Goal: Task Accomplishment & Management: Manage account settings

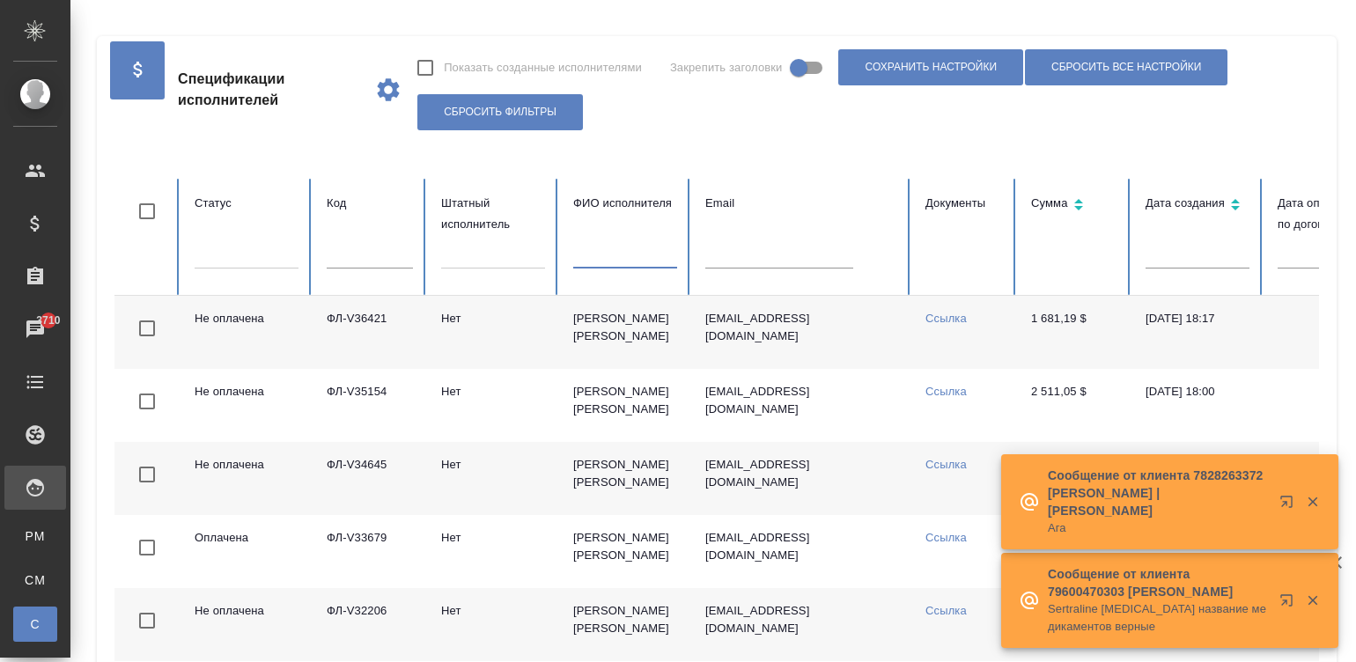
click at [708, 254] on input "text" at bounding box center [779, 256] width 148 height 25
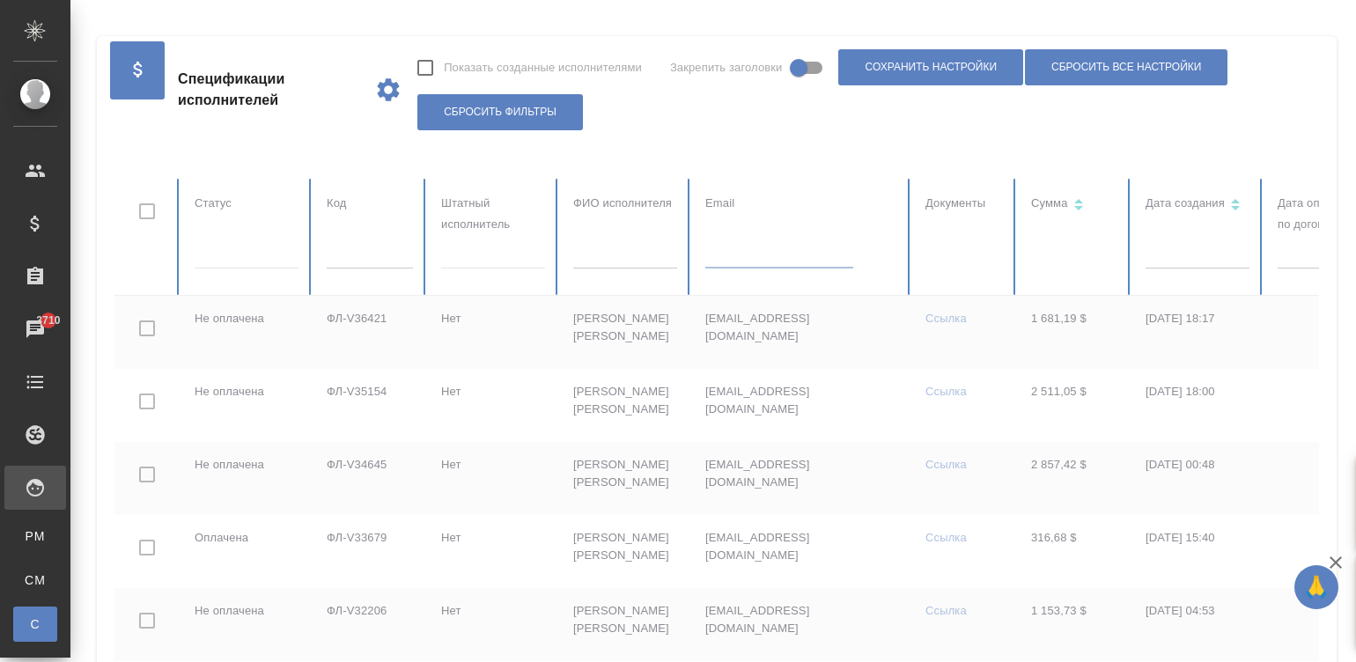
paste input "janabad@yandex.ru"
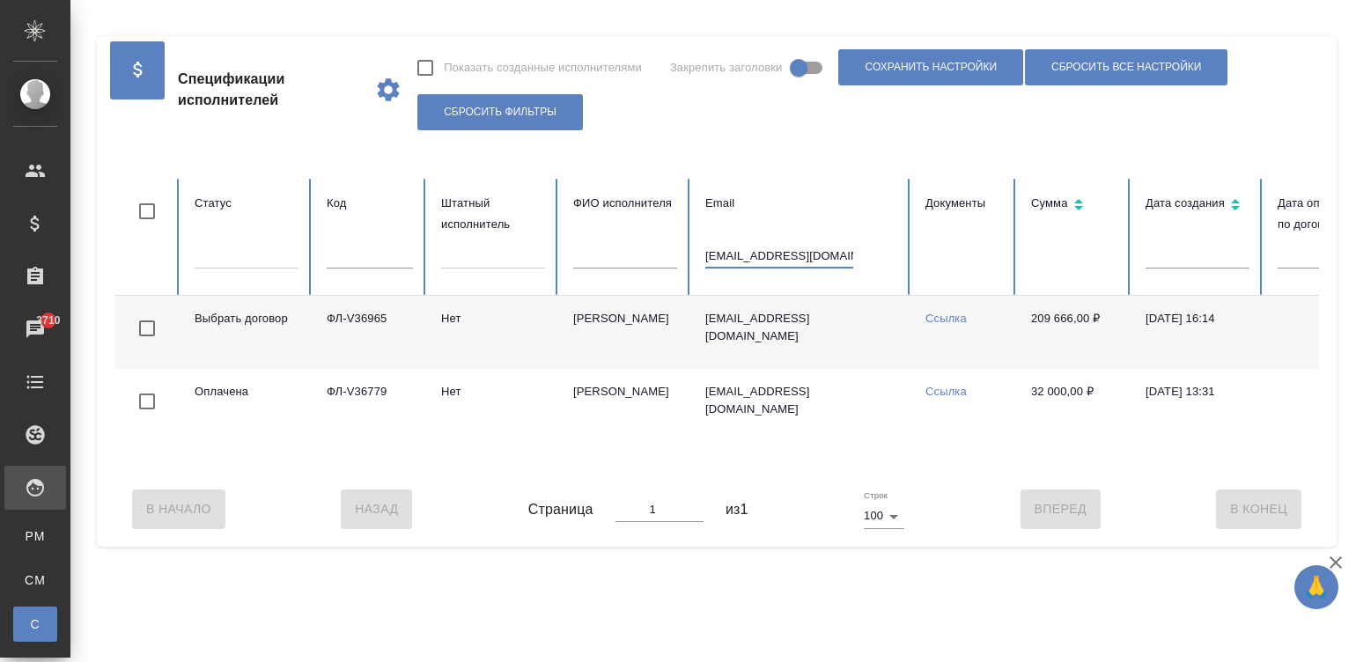
type input "janabad@yandex.ru"
click at [596, 337] on td "[PERSON_NAME]" at bounding box center [625, 332] width 132 height 73
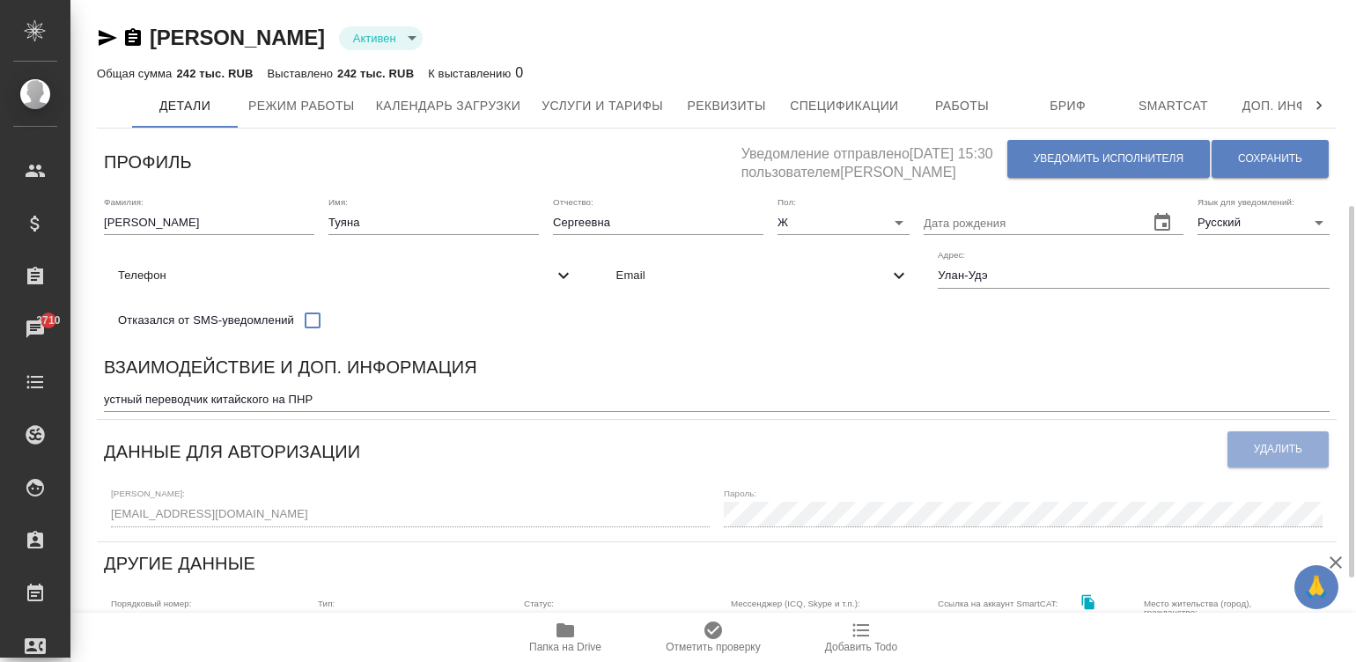
click at [398, 496] on body "🙏 .cls-1 fill:#fff; AWATERA Малинина Мария m.malinina Клиенты Спецификации Зака…" at bounding box center [678, 331] width 1356 height 662
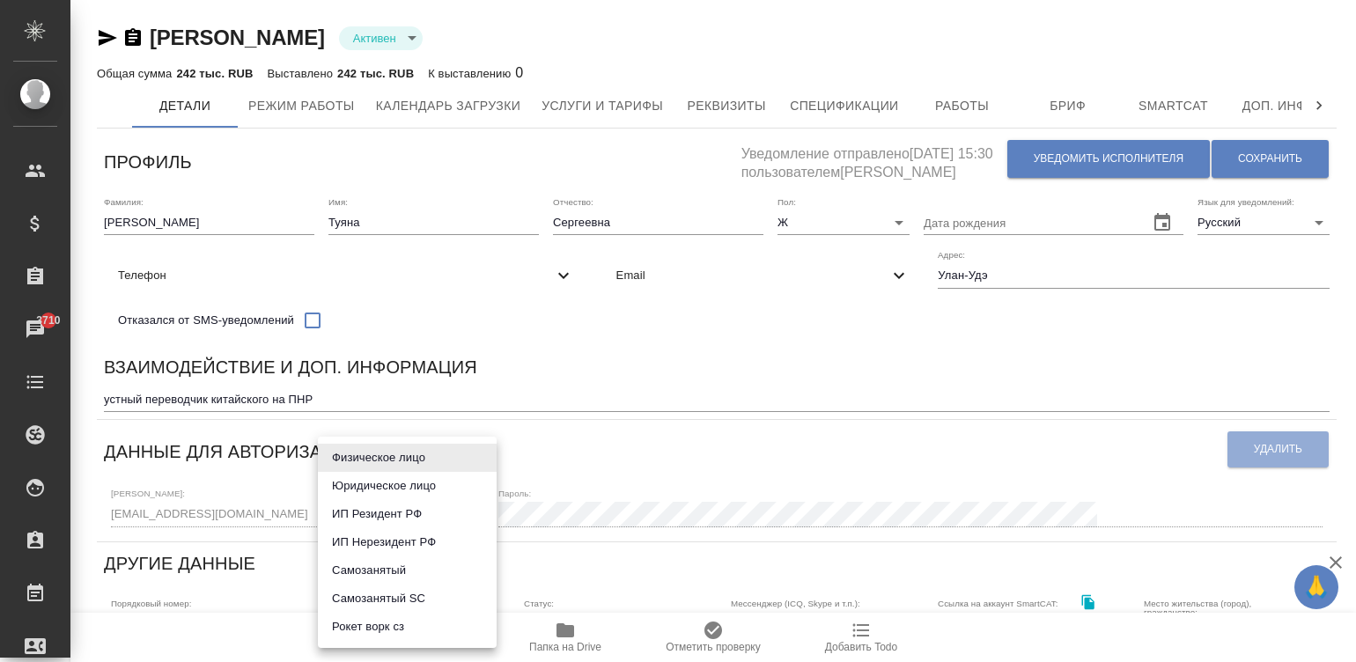
scroll to position [132, 0]
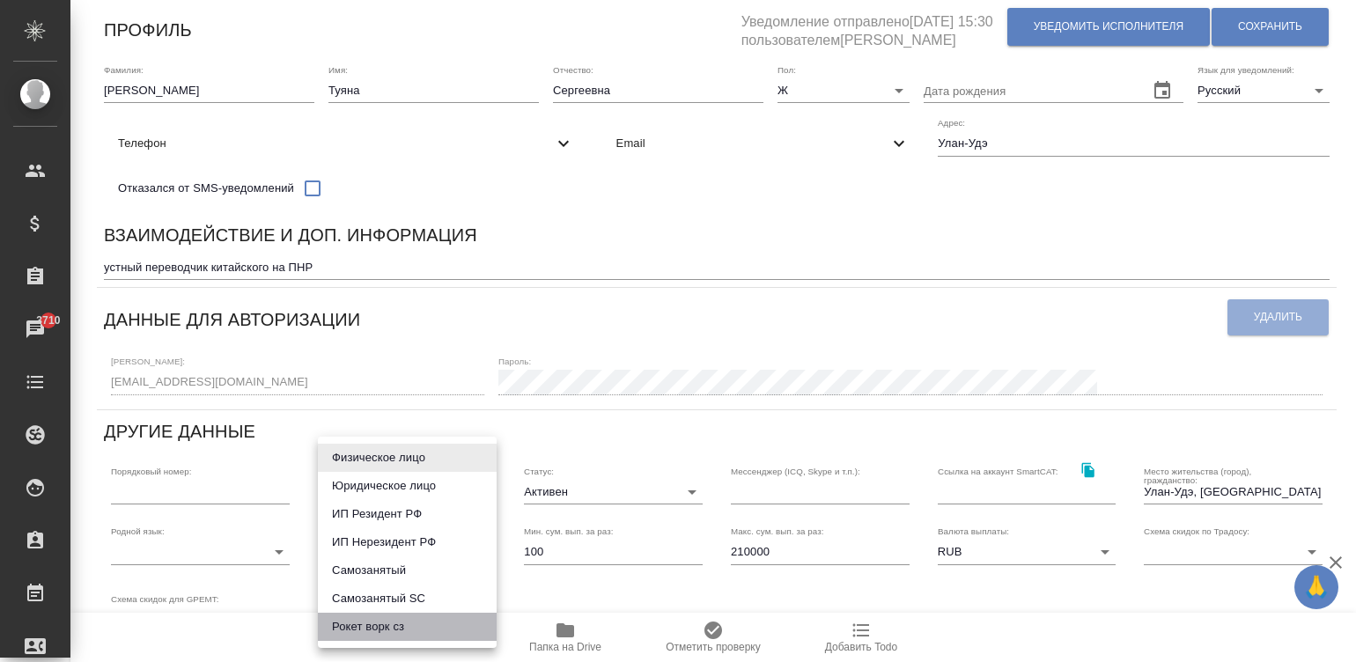
click at [410, 631] on li "Рокет ворк сз" at bounding box center [407, 627] width 179 height 28
type input "rocketWorkSelfEmployed"
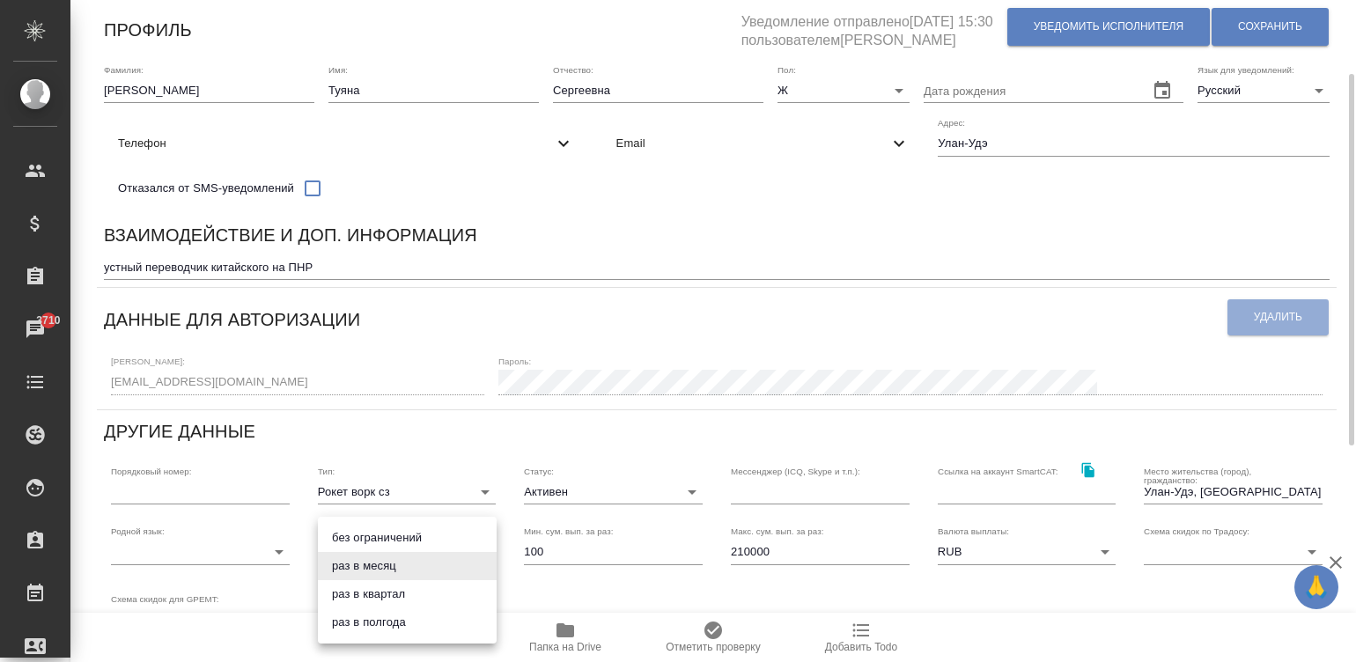
click at [369, 565] on body "🙏 .cls-1 fill:#fff; AWATERA Малинина Мария m.malinina Клиенты Спецификации Зака…" at bounding box center [678, 331] width 1356 height 662
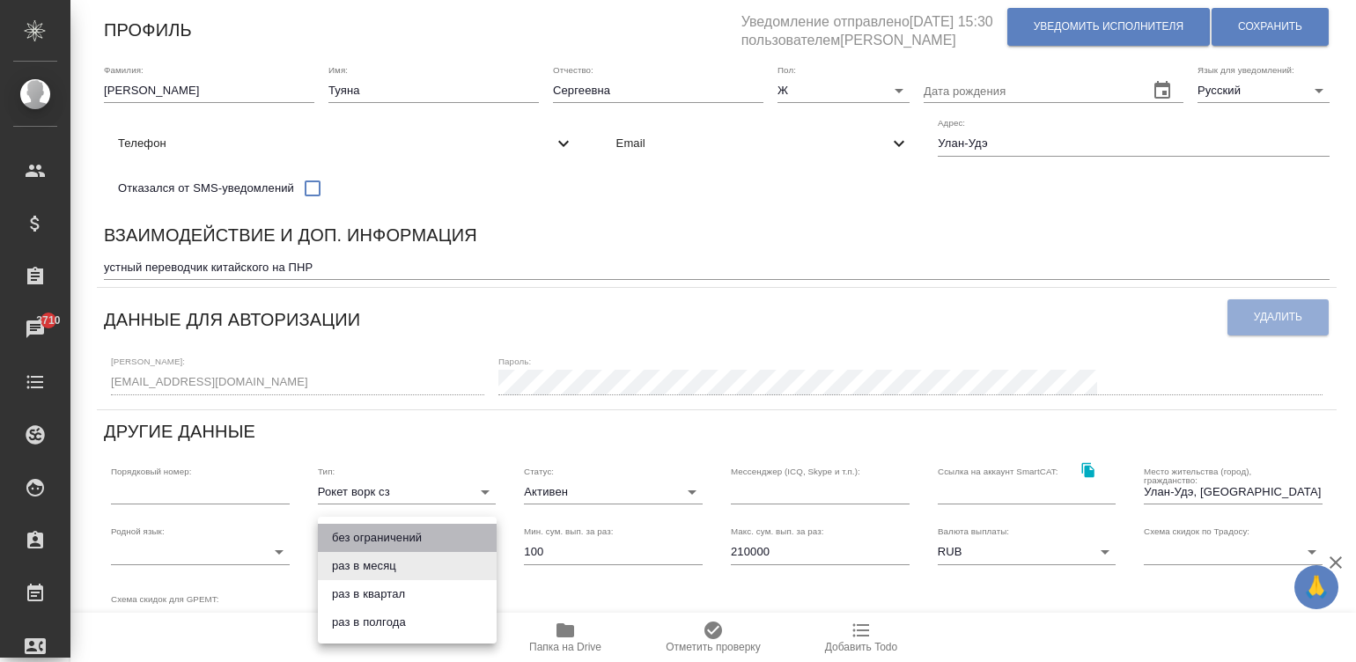
click at [364, 542] on li "без ограничений" at bounding box center [407, 538] width 179 height 28
type input "infinity"
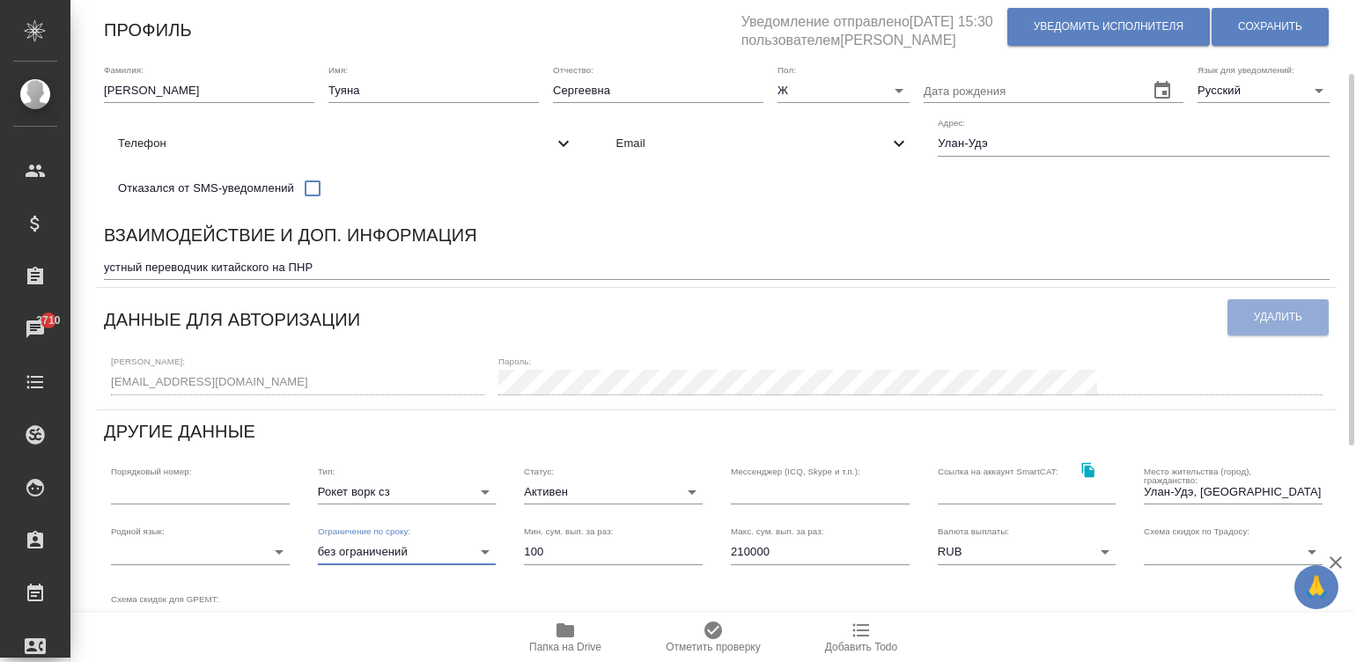
click at [795, 559] on input "210000" at bounding box center [820, 552] width 179 height 25
type input "300000"
click at [1299, 33] on span "Сохранить" at bounding box center [1270, 26] width 64 height 15
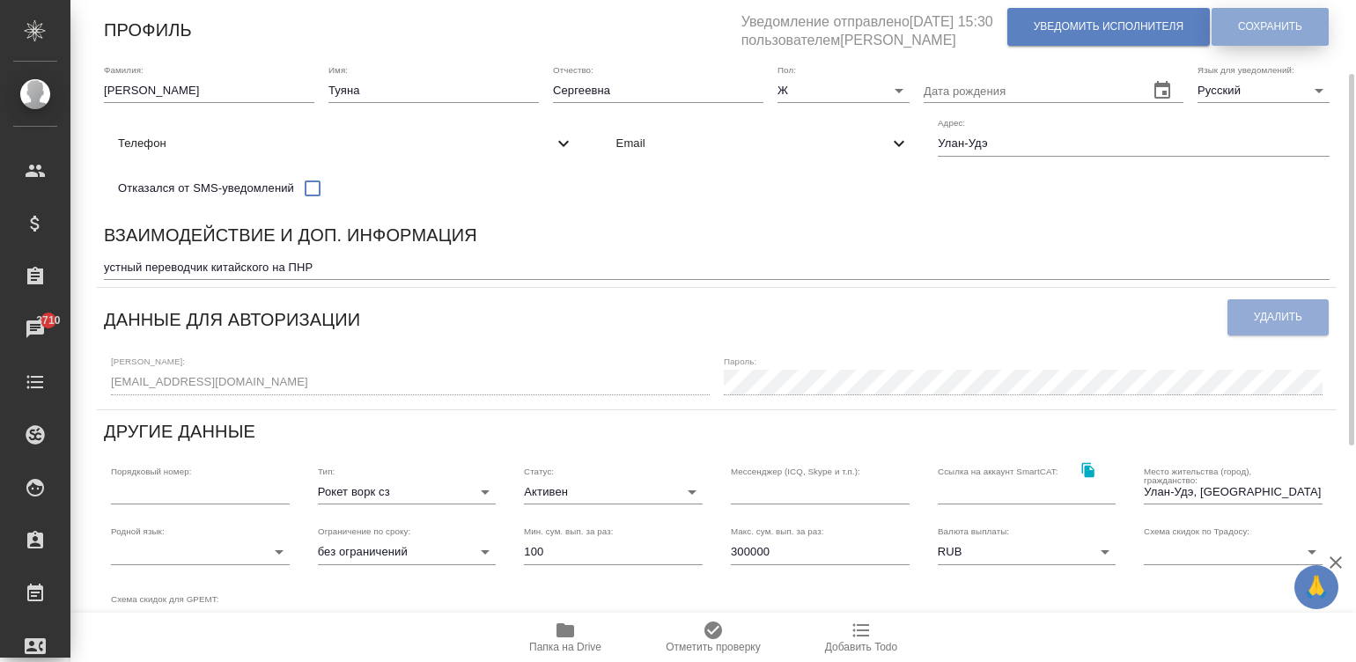
click at [1277, 24] on span "Сохранить" at bounding box center [1270, 26] width 64 height 15
